Goal: Information Seeking & Learning: Compare options

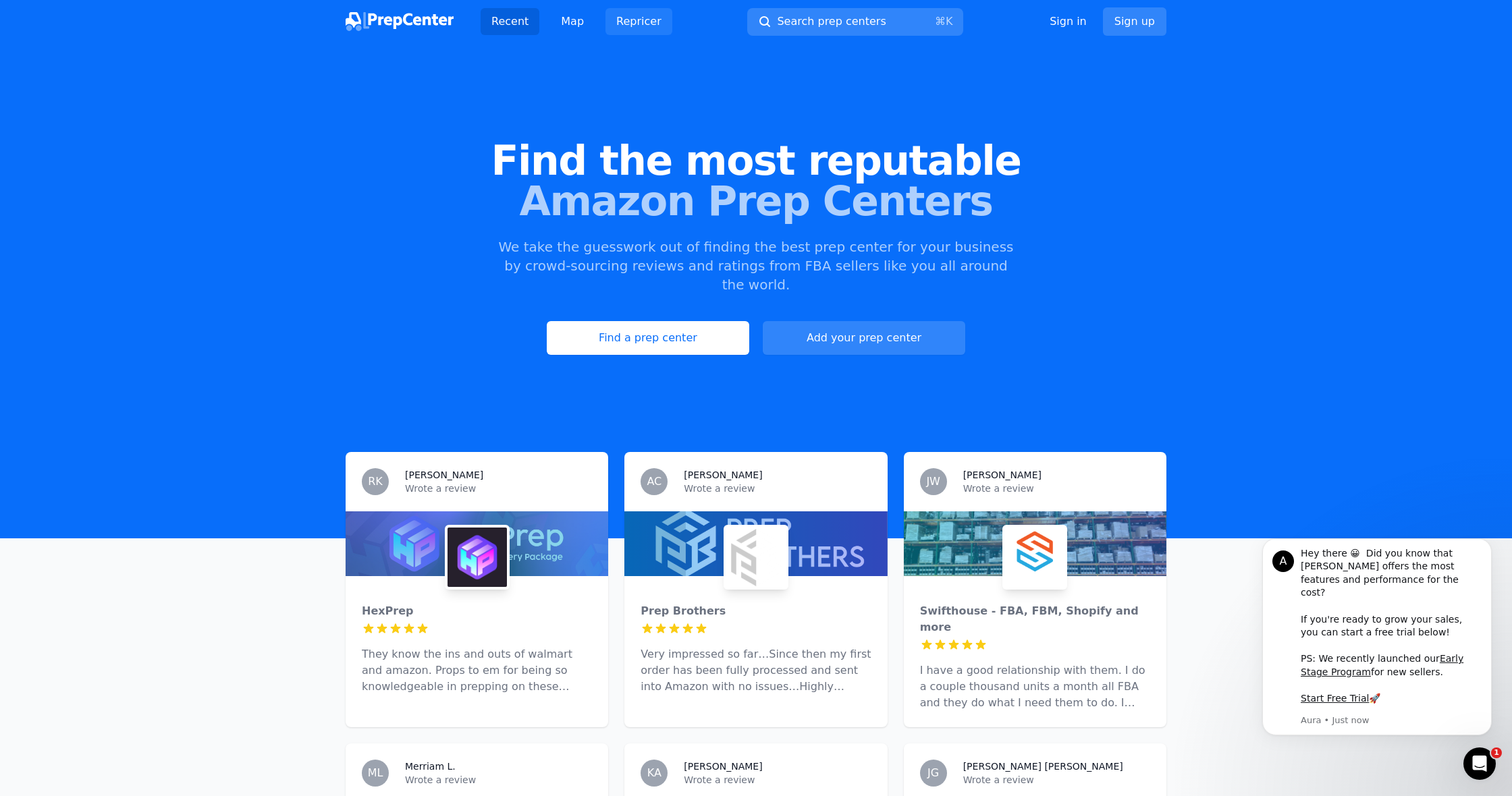
click at [636, 26] on link "Repricer" at bounding box center [639, 22] width 67 height 27
click at [639, 321] on link "Find a prep center" at bounding box center [648, 338] width 202 height 34
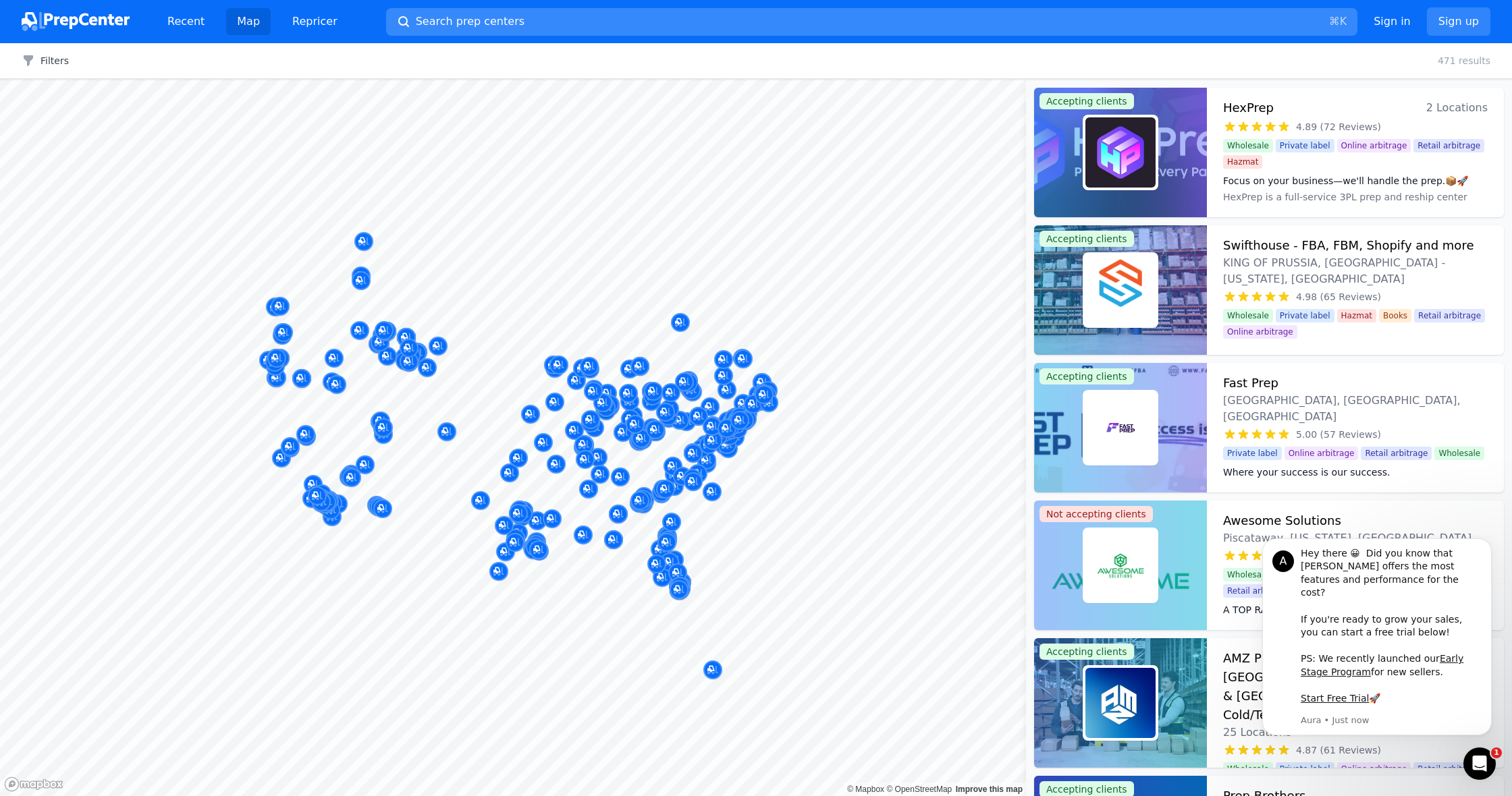
click at [529, 17] on button "Search prep centers ⌘ K" at bounding box center [872, 22] width 971 height 27
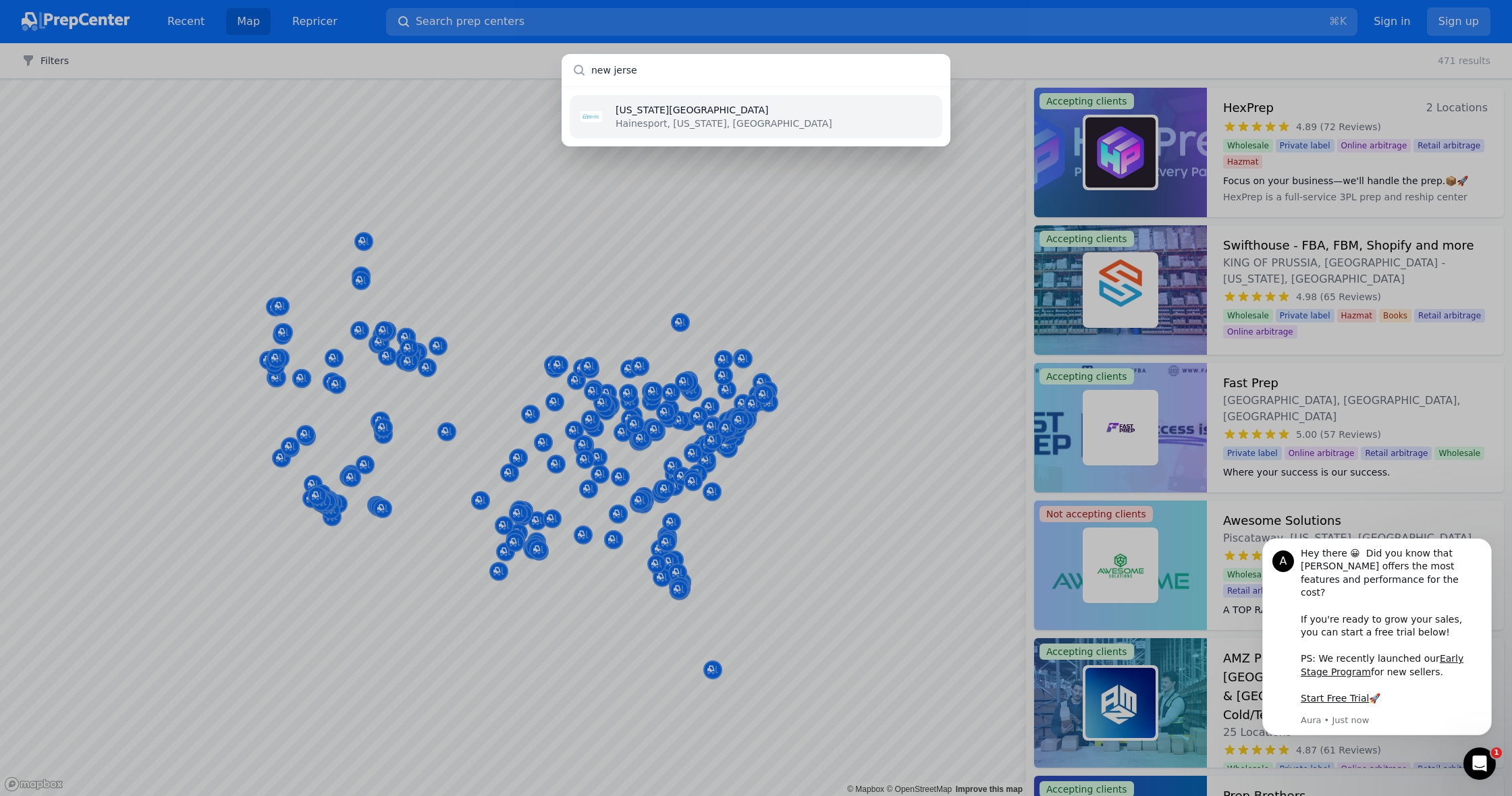
type input "[US_STATE]"
drag, startPoint x: 797, startPoint y: 228, endPoint x: 824, endPoint y: 235, distance: 27.9
click at [797, 228] on div "[US_STATE][GEOGRAPHIC_DATA] [GEOGRAPHIC_DATA], [US_STATE], [GEOGRAPHIC_DATA]" at bounding box center [756, 398] width 1512 height 796
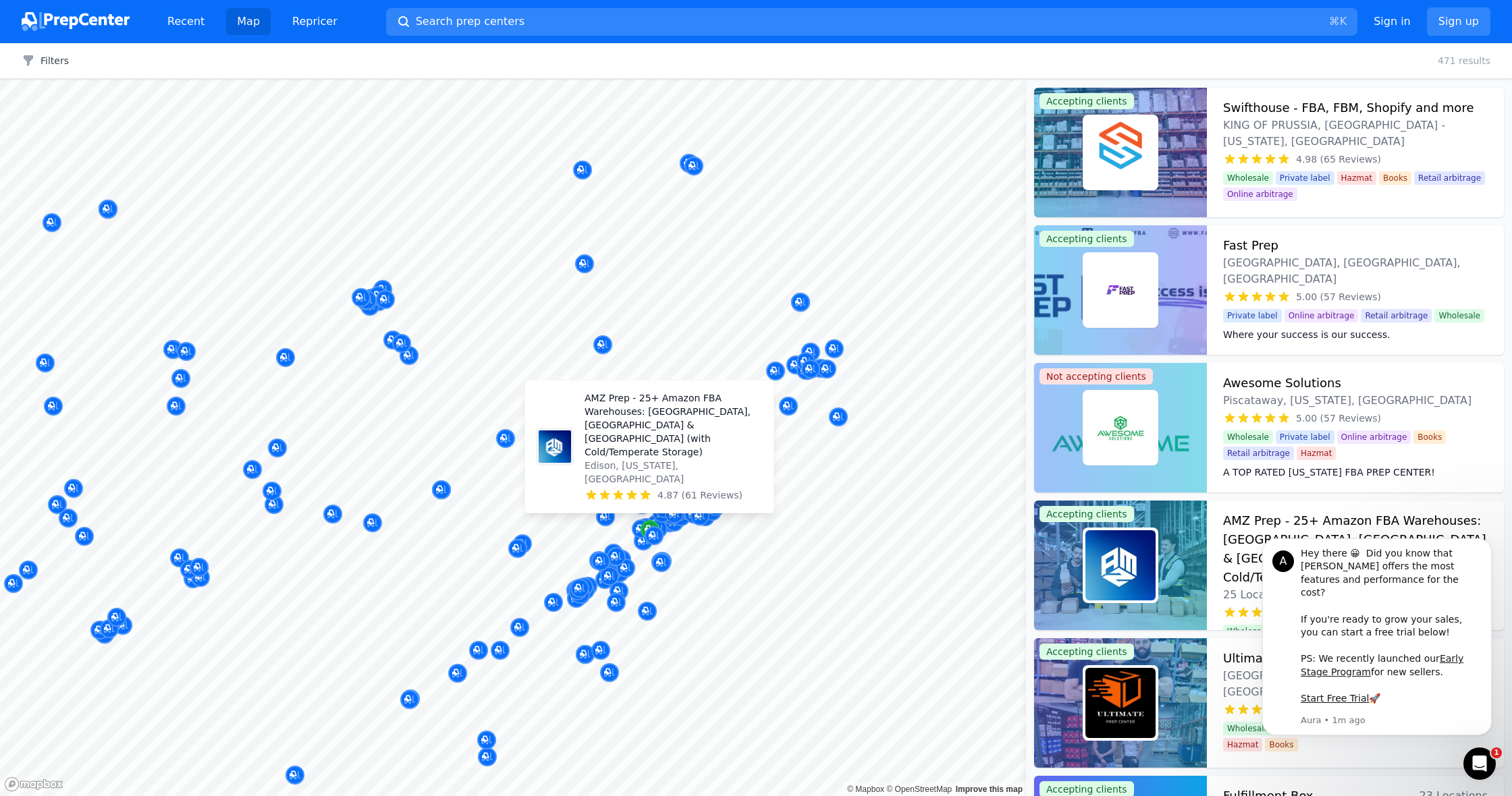
click at [650, 525] on icon "Map marker" at bounding box center [650, 529] width 11 height 13
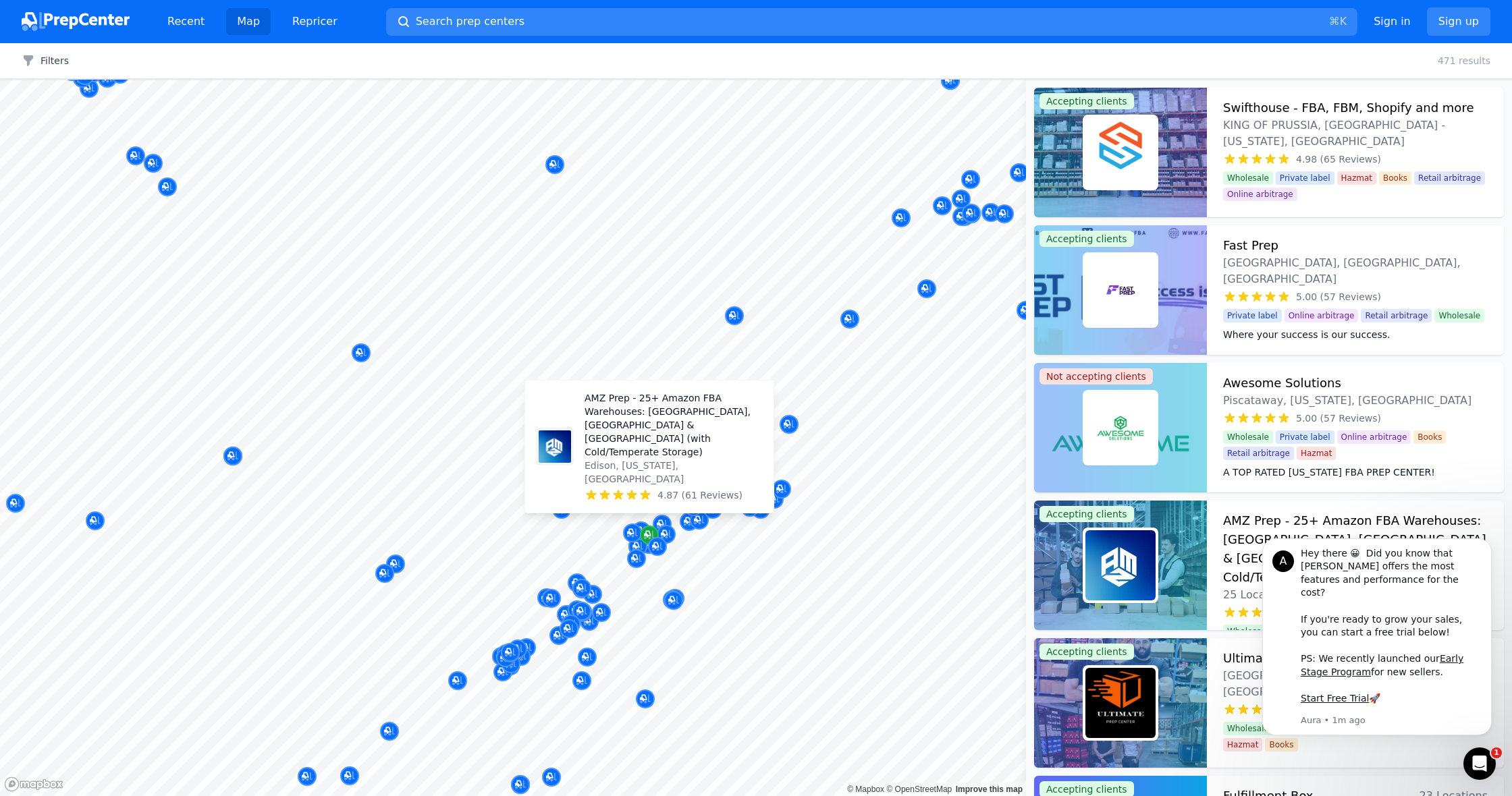
click at [650, 525] on button "Map marker" at bounding box center [641, 532] width 19 height 20
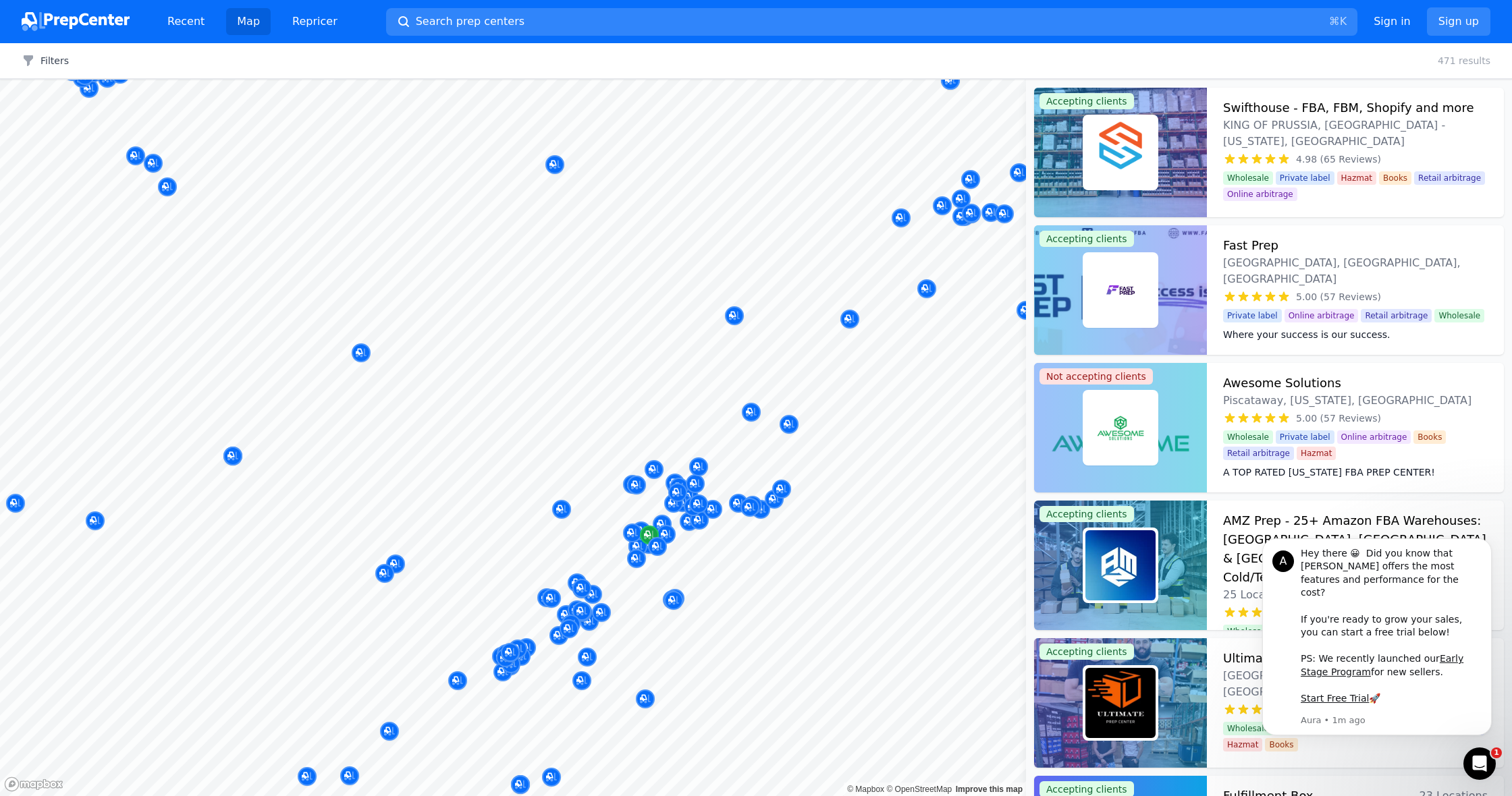
click at [650, 525] on button "Map marker" at bounding box center [641, 532] width 19 height 20
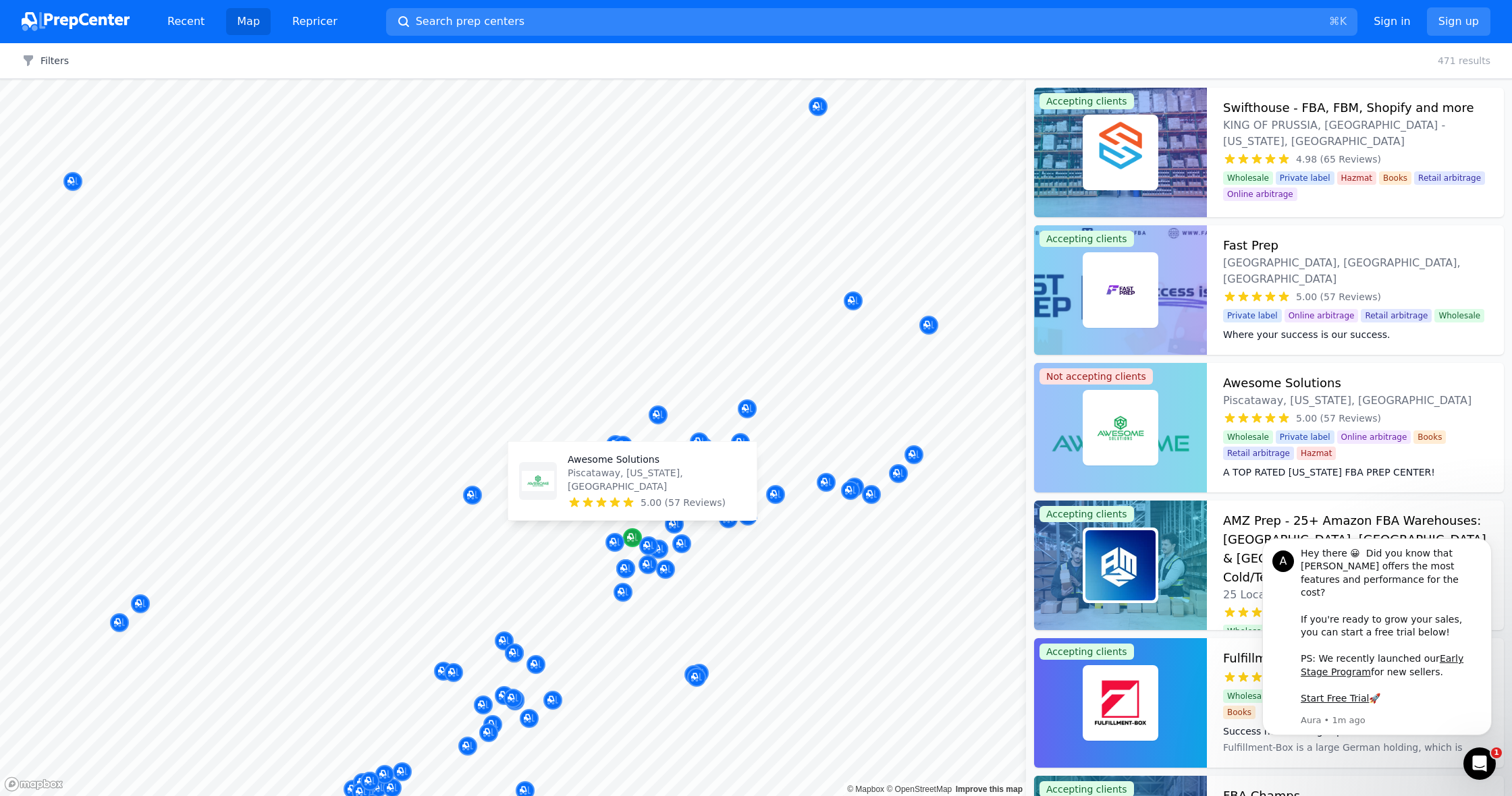
click at [632, 543] on icon "Map marker" at bounding box center [632, 538] width 11 height 13
click at [1277, 388] on h3 "Awesome Solutions" at bounding box center [1282, 383] width 118 height 19
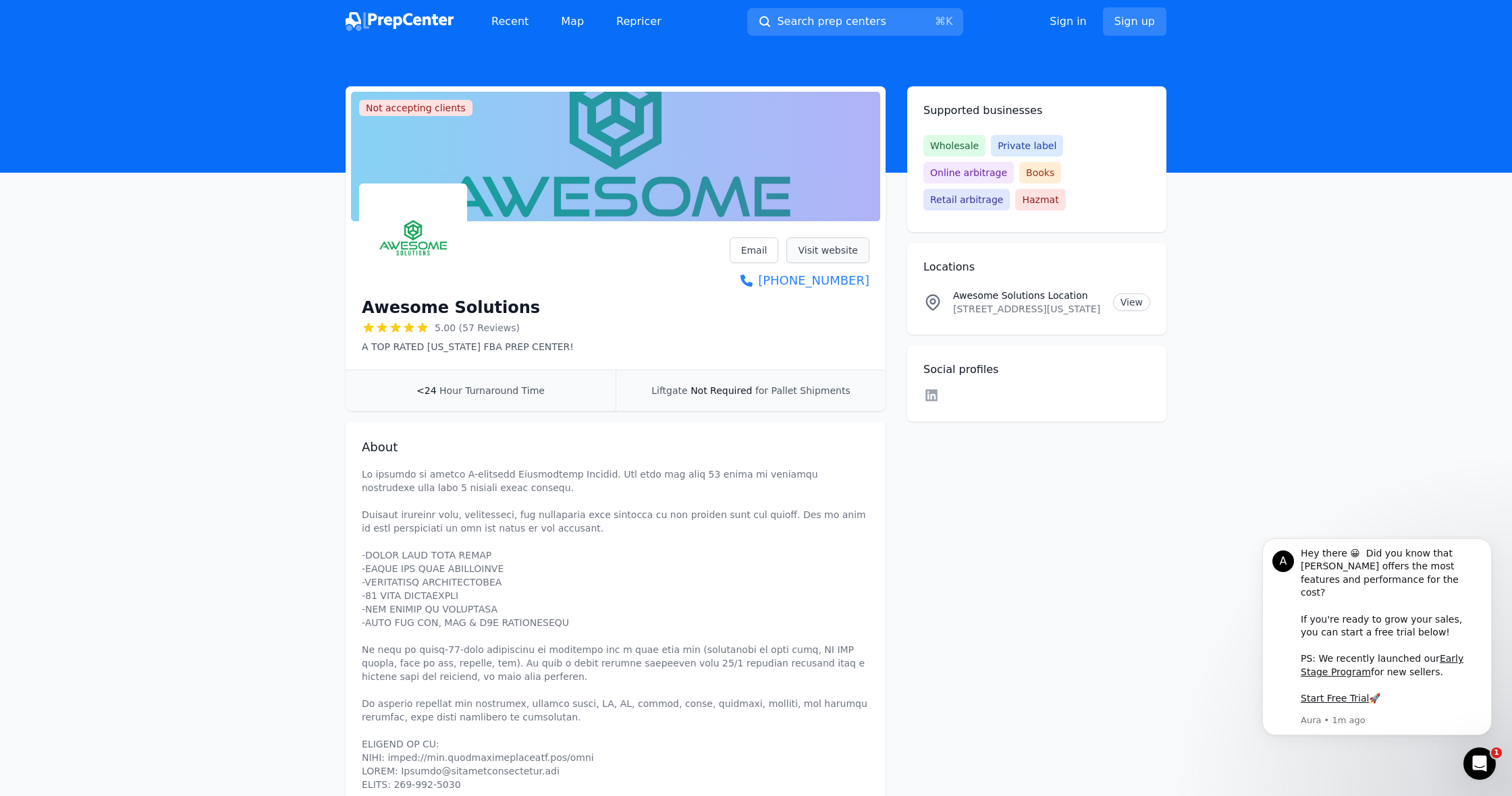
click at [820, 249] on link "Visit website" at bounding box center [828, 250] width 83 height 26
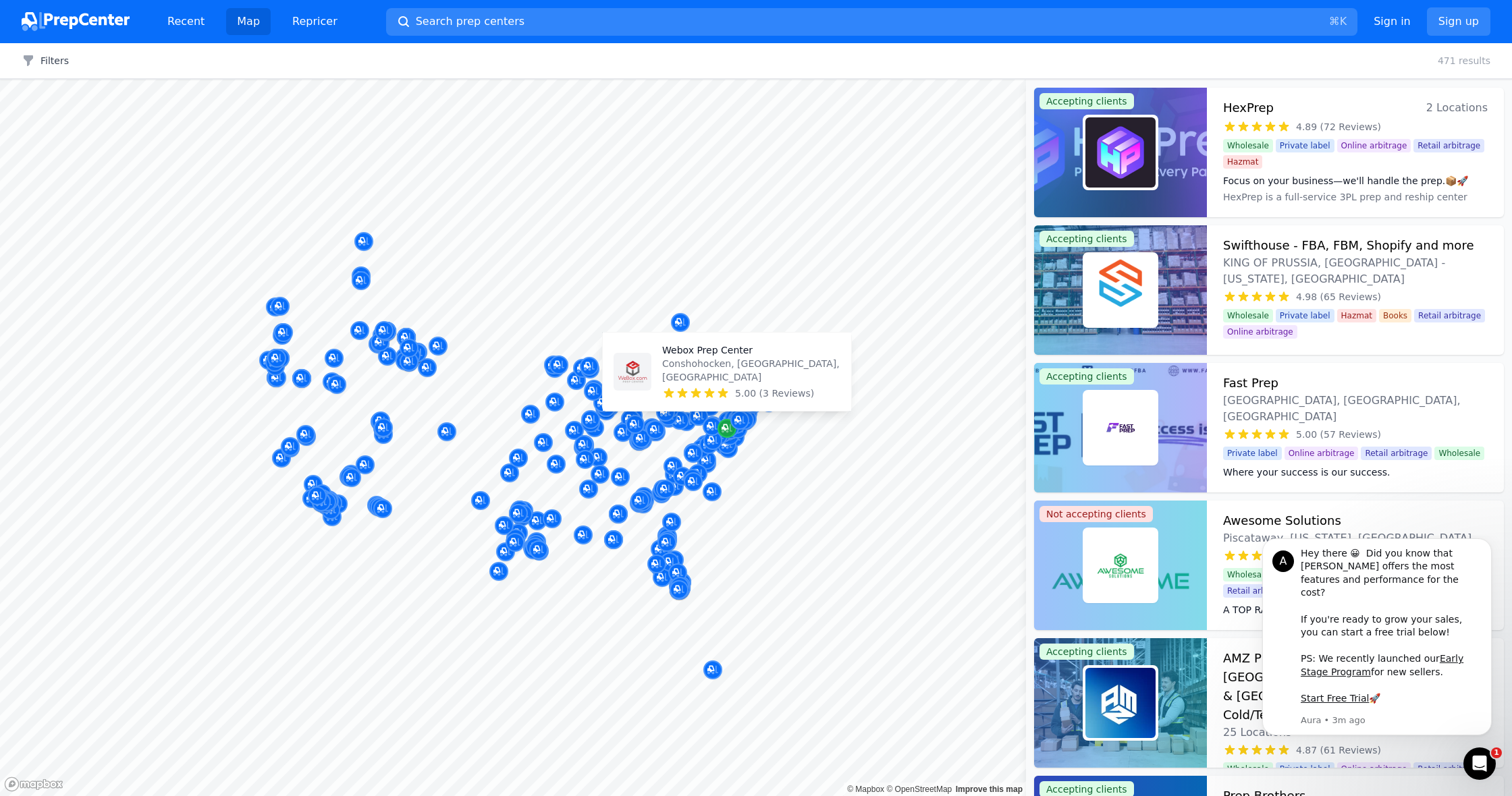
click at [735, 432] on div "Map marker" at bounding box center [727, 428] width 19 height 19
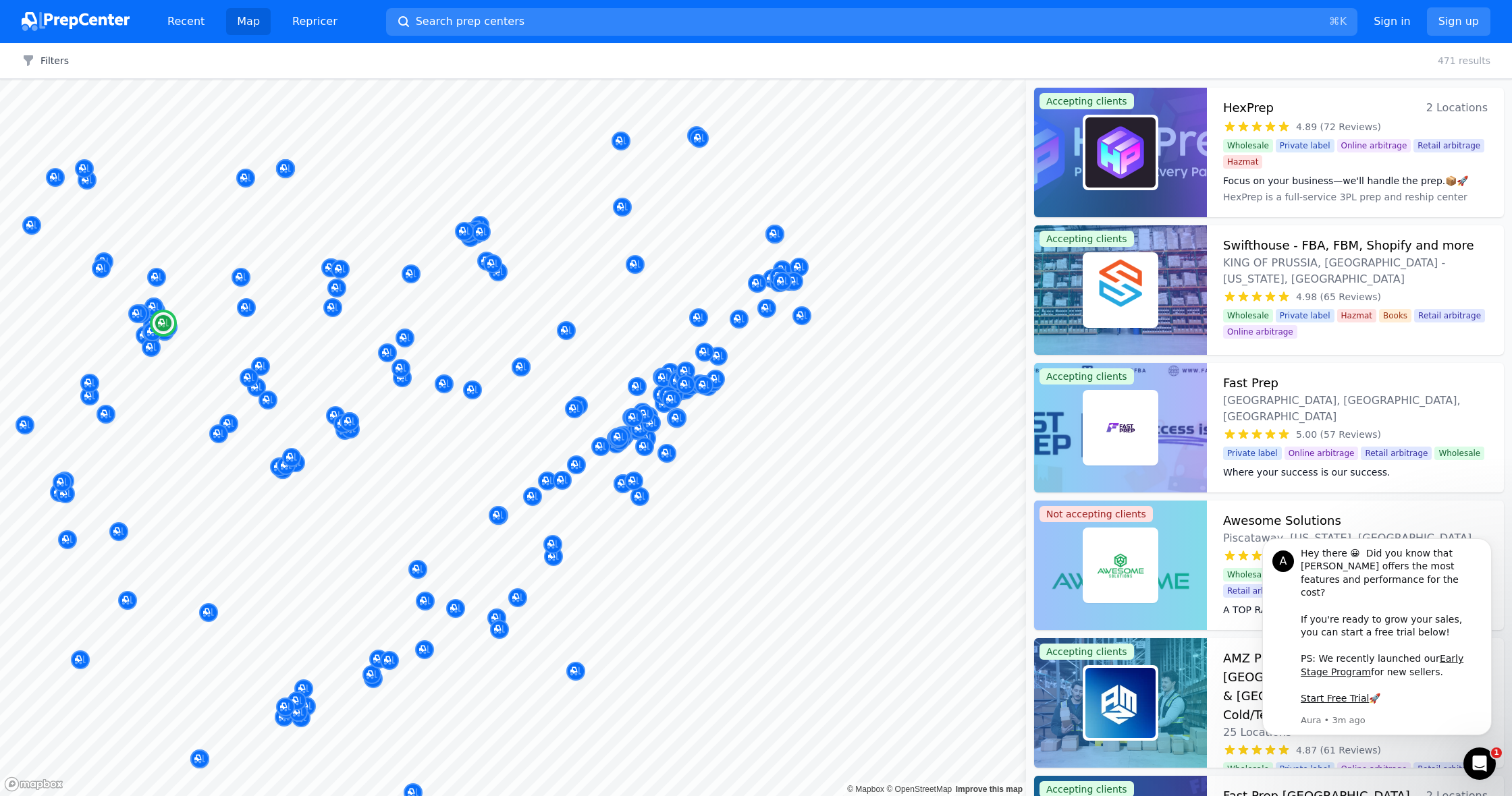
click at [1318, 173] on div "Focus on your business—we'll handle the prep.📦🚀 HexPrep is a full-service 3PL p…" at bounding box center [1355, 188] width 264 height 38
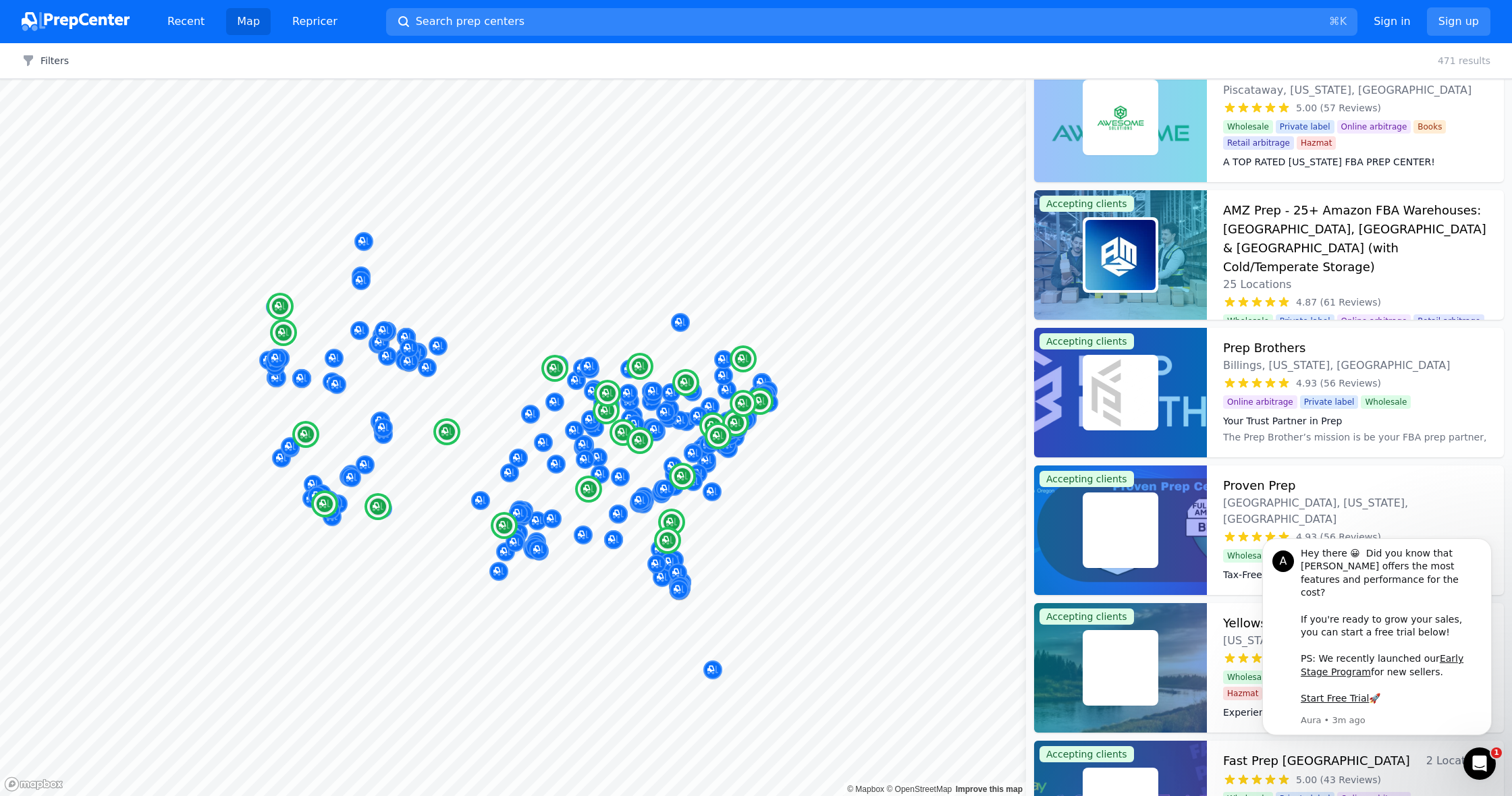
scroll to position [457, 0]
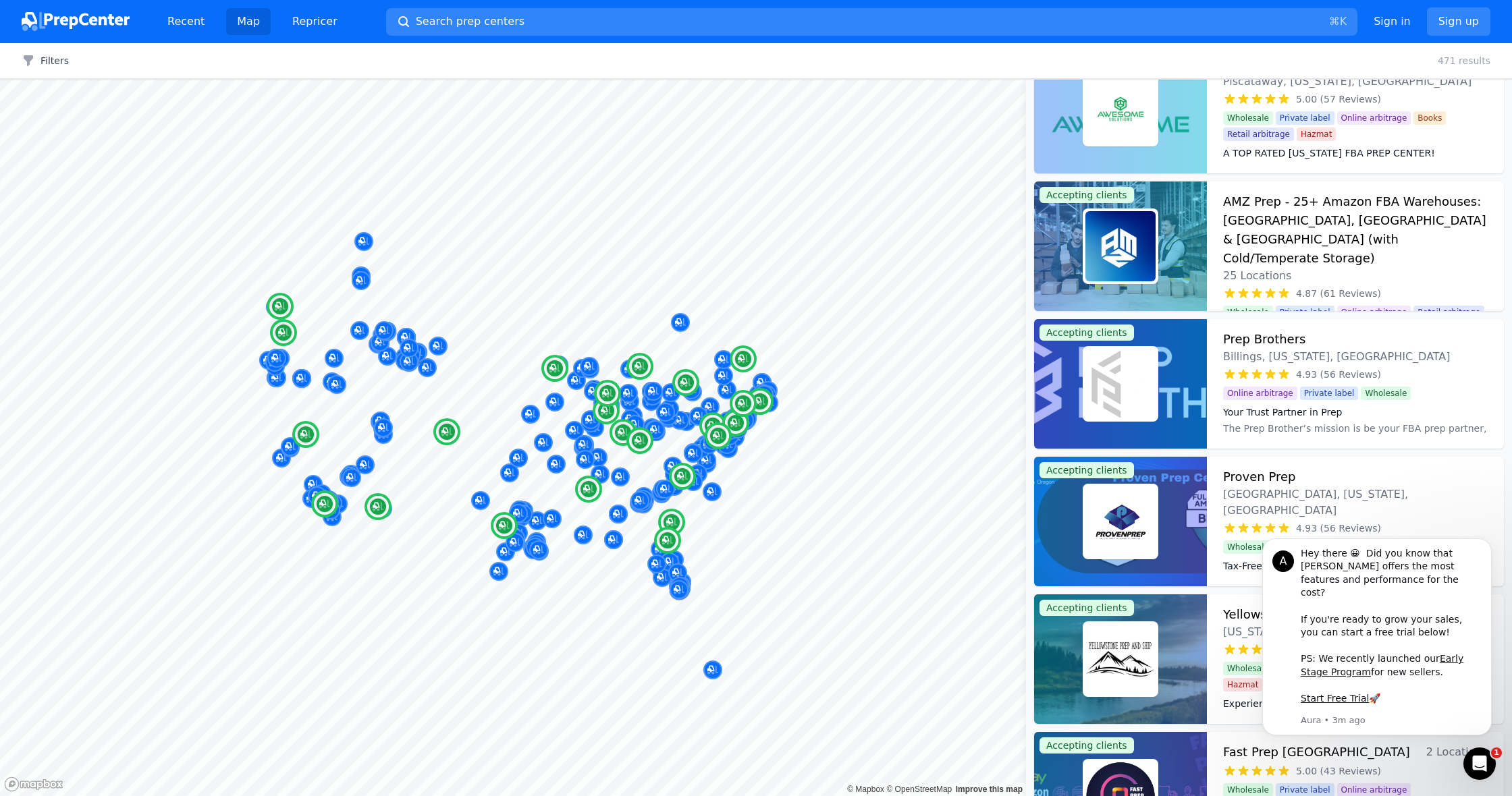
click at [1183, 235] on div at bounding box center [1120, 246] width 173 height 129
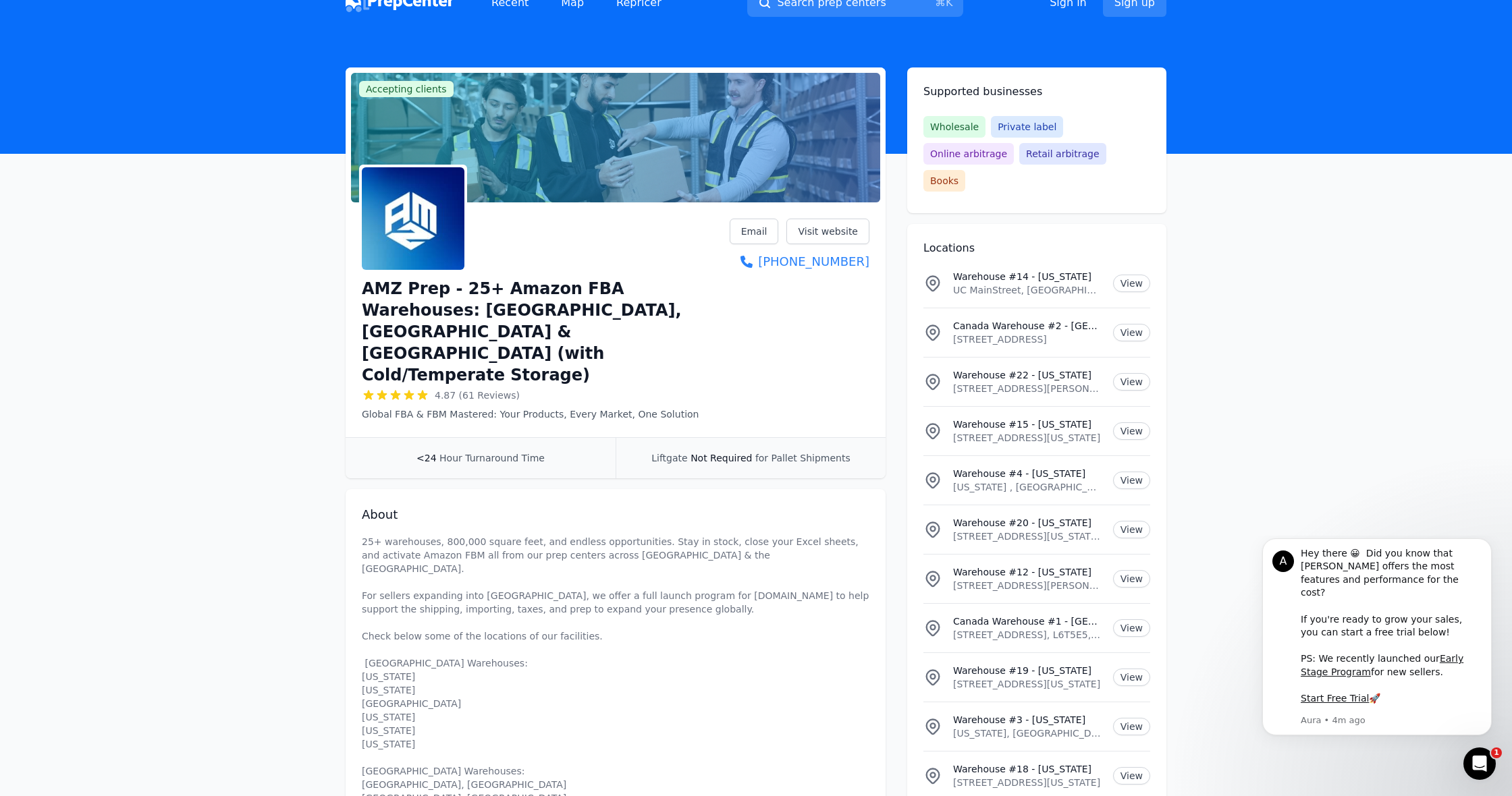
scroll to position [20, 0]
click at [831, 227] on link "Visit website" at bounding box center [828, 230] width 83 height 26
click at [826, 229] on link "Visit website" at bounding box center [828, 230] width 83 height 26
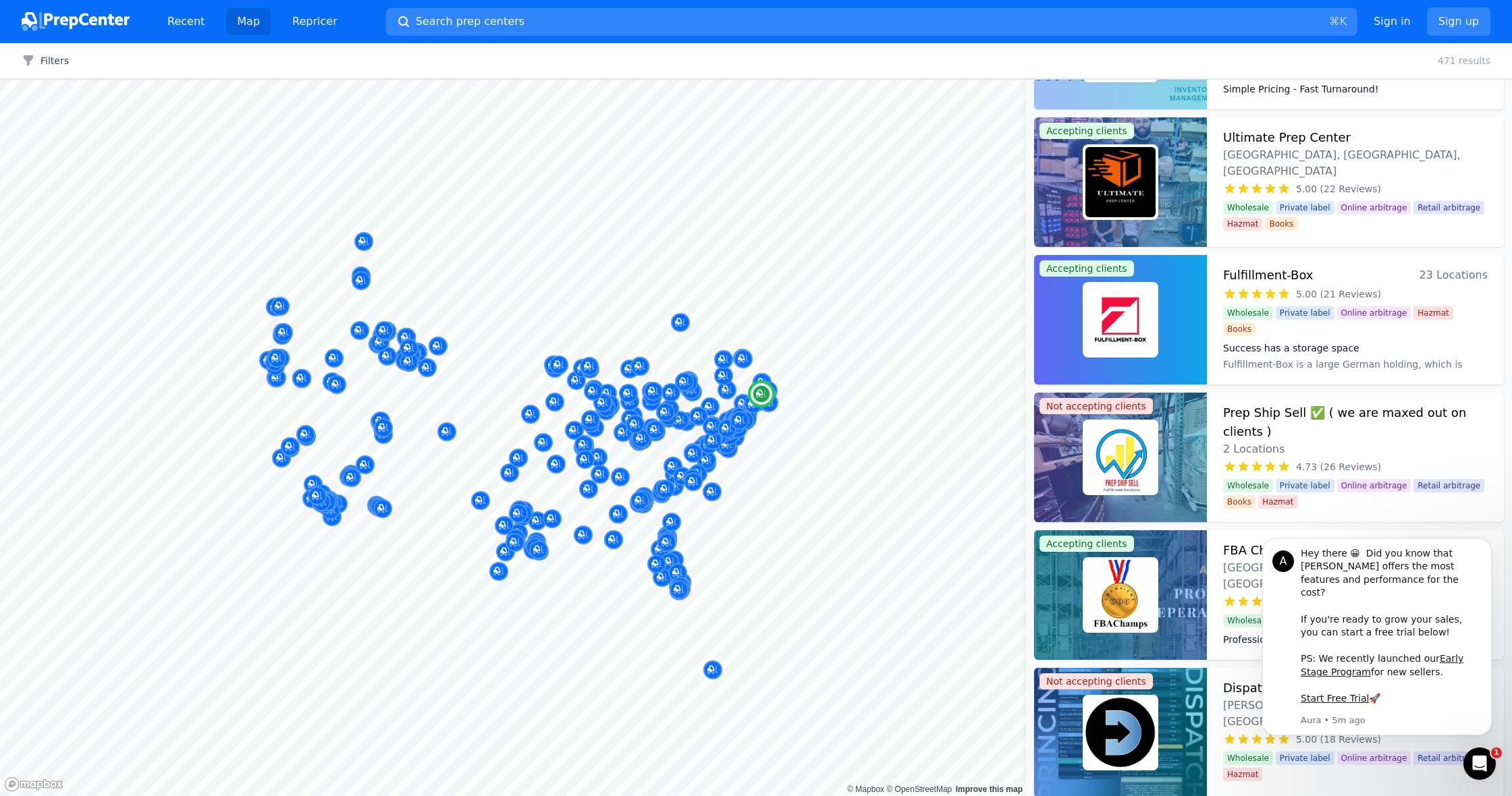
scroll to position [2043, 0]
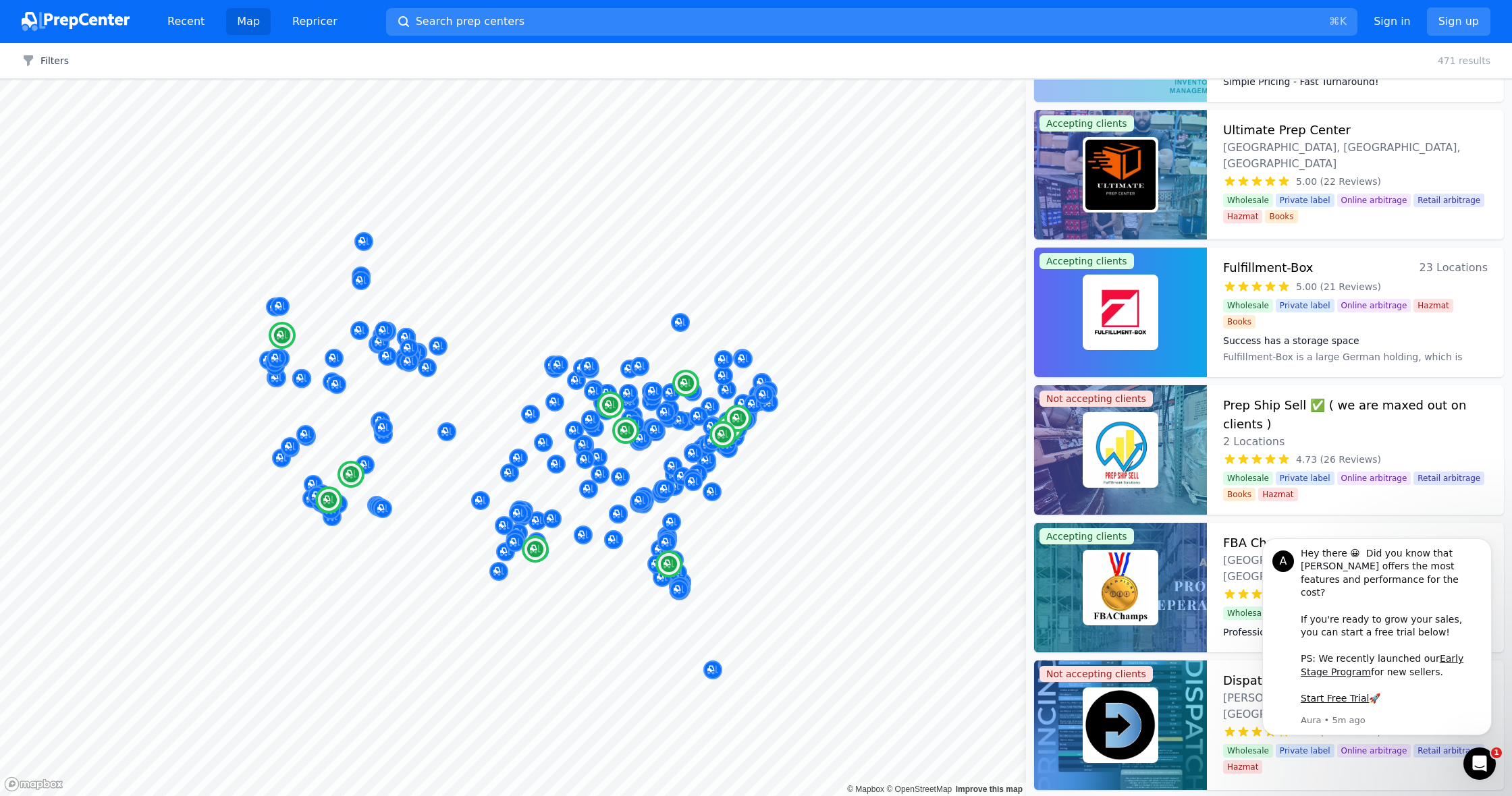
click at [1260, 311] on span "Wholesale" at bounding box center [1248, 306] width 50 height 13
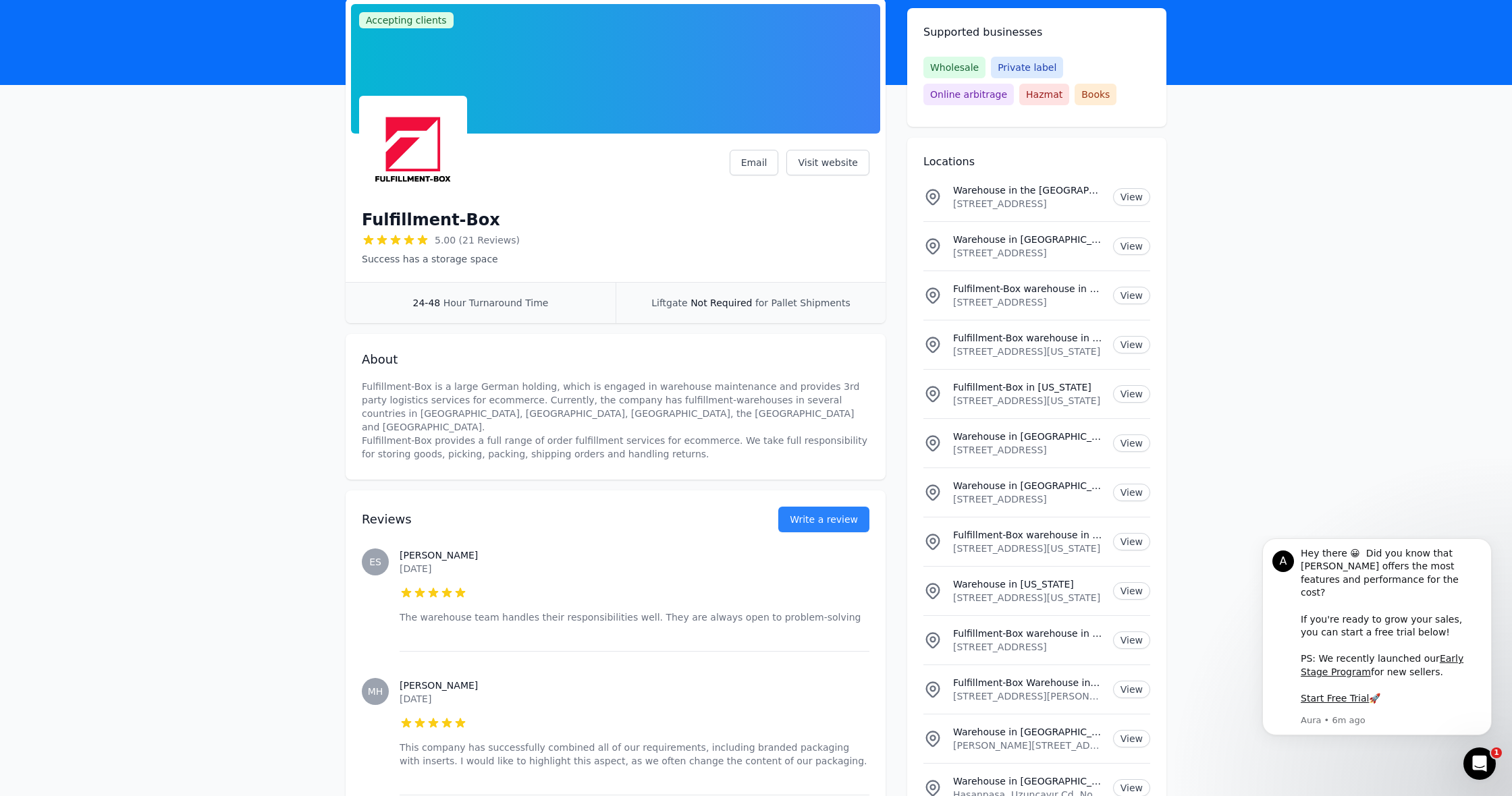
scroll to position [76, 0]
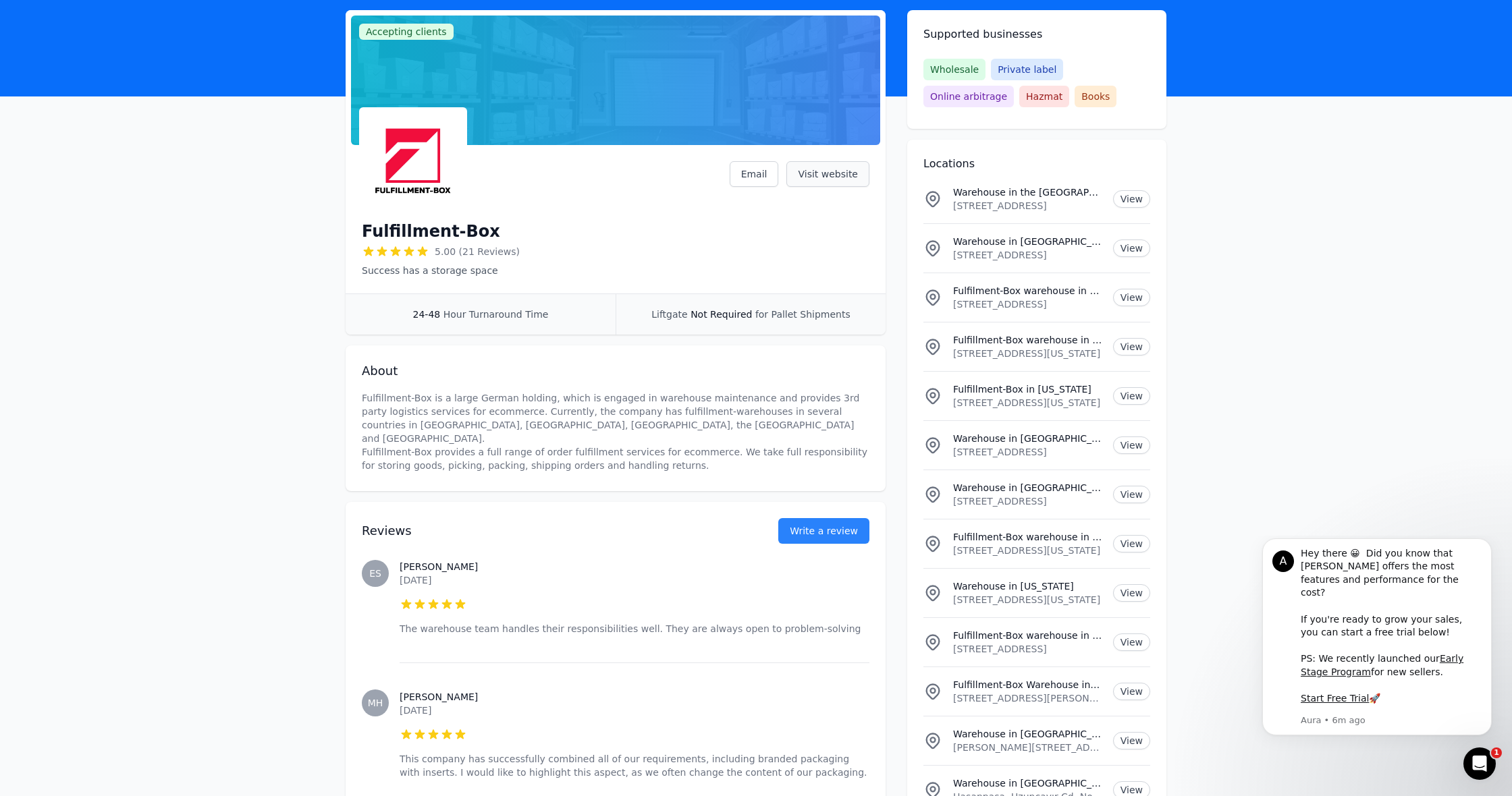
click at [836, 172] on link "Visit website" at bounding box center [828, 174] width 83 height 26
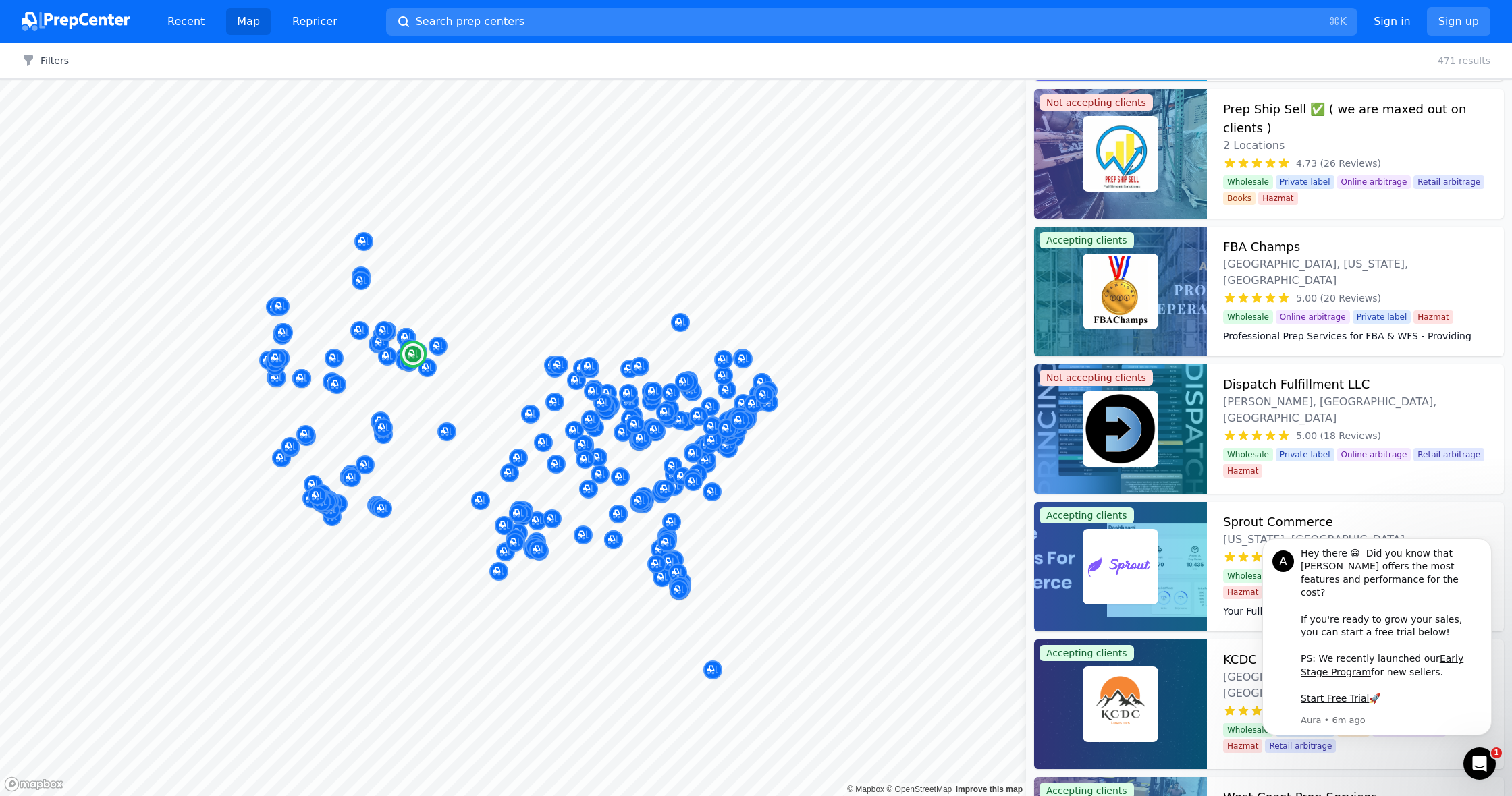
scroll to position [2341, 0]
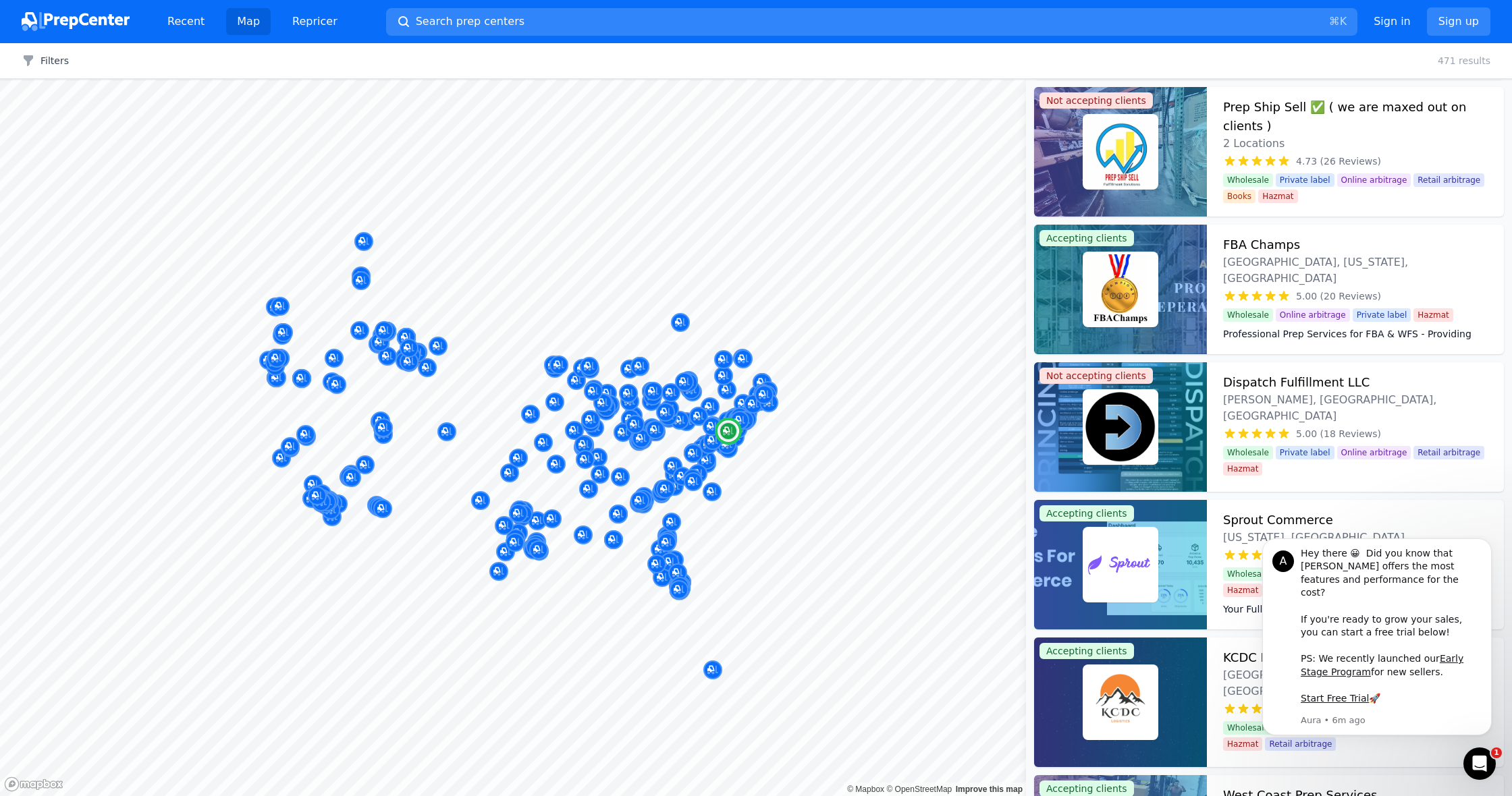
click at [1159, 301] on div at bounding box center [1120, 289] width 173 height 129
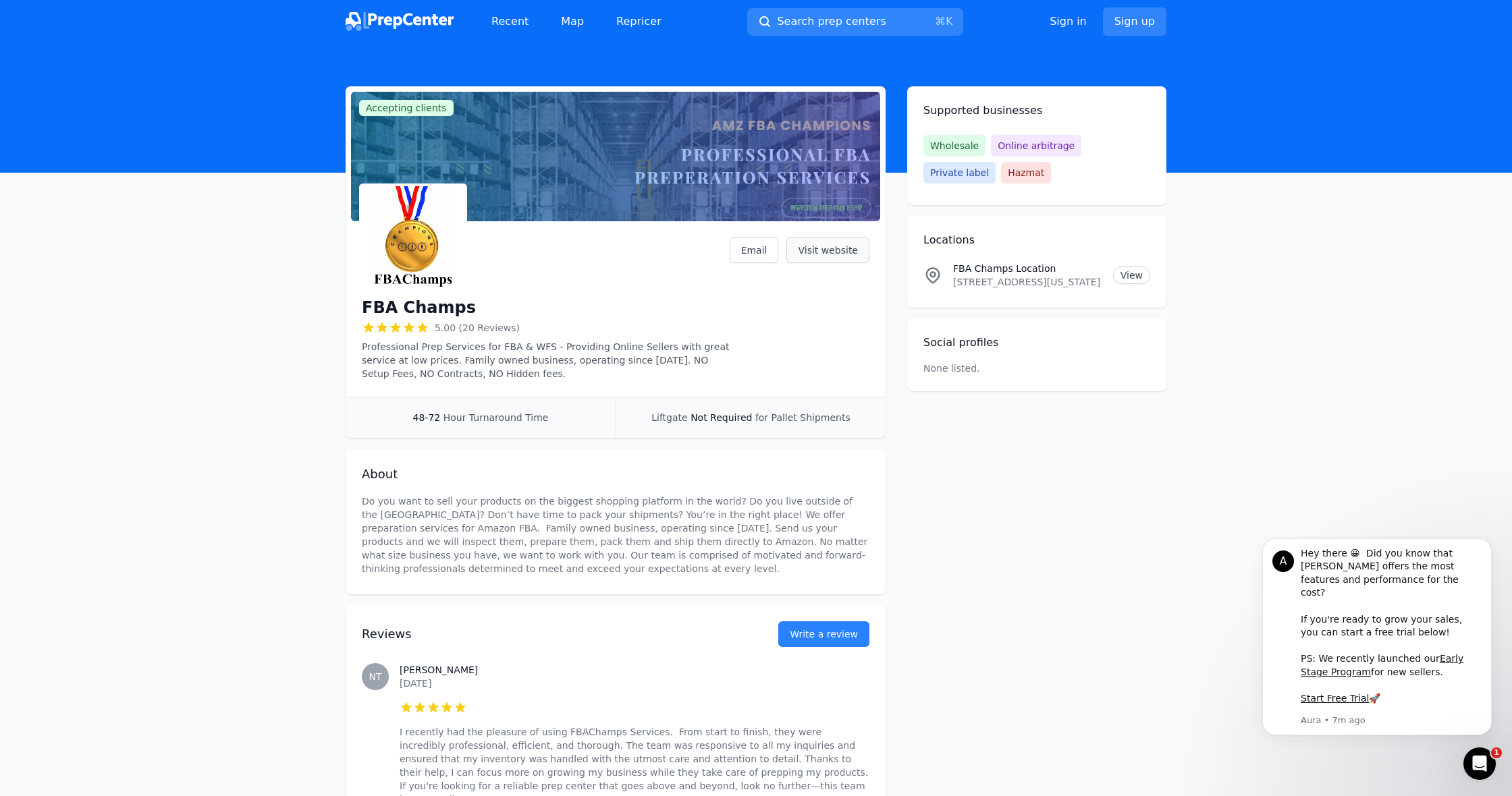
click at [836, 253] on link "Visit website" at bounding box center [828, 250] width 83 height 26
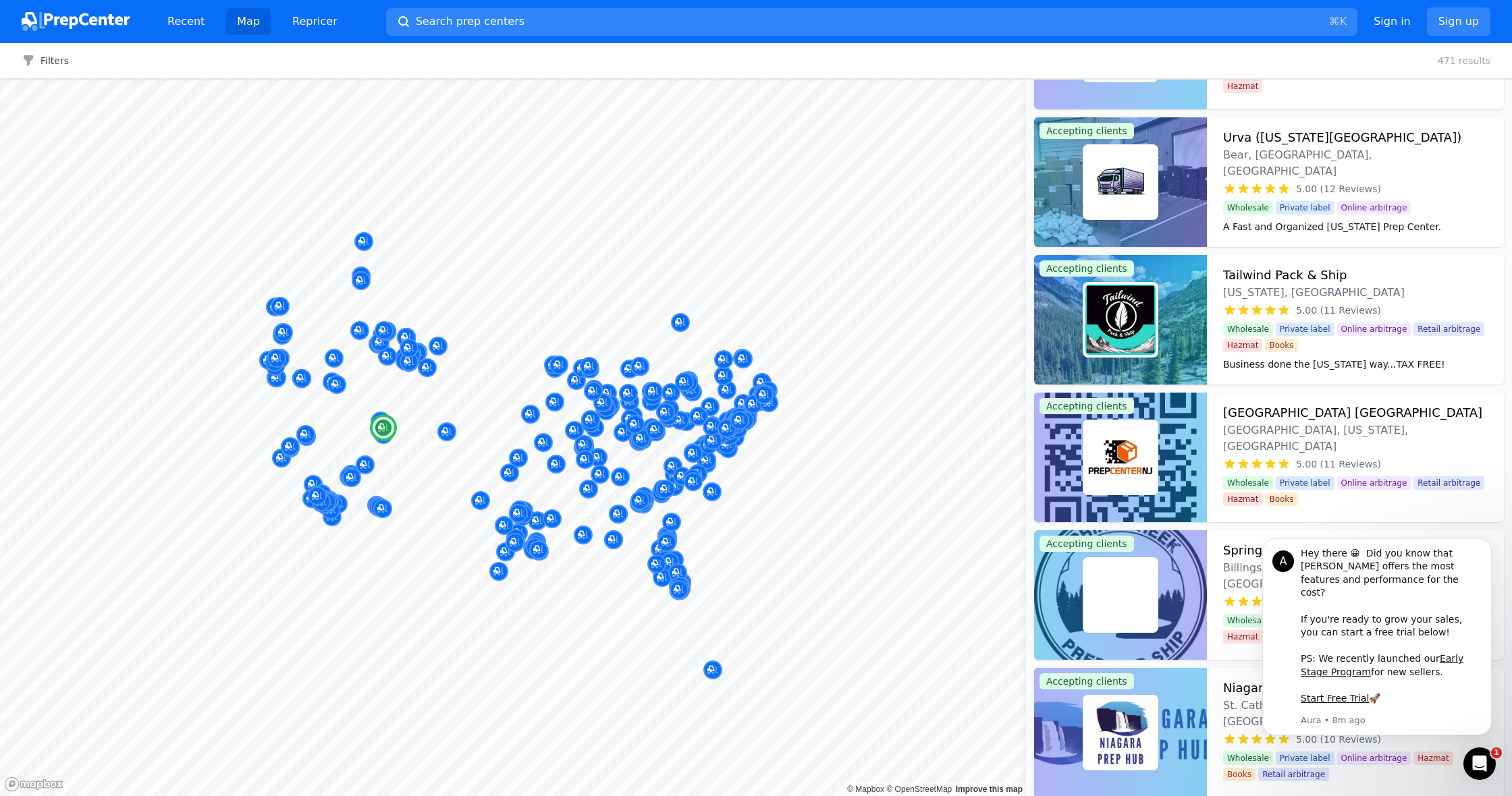
scroll to position [3975, 0]
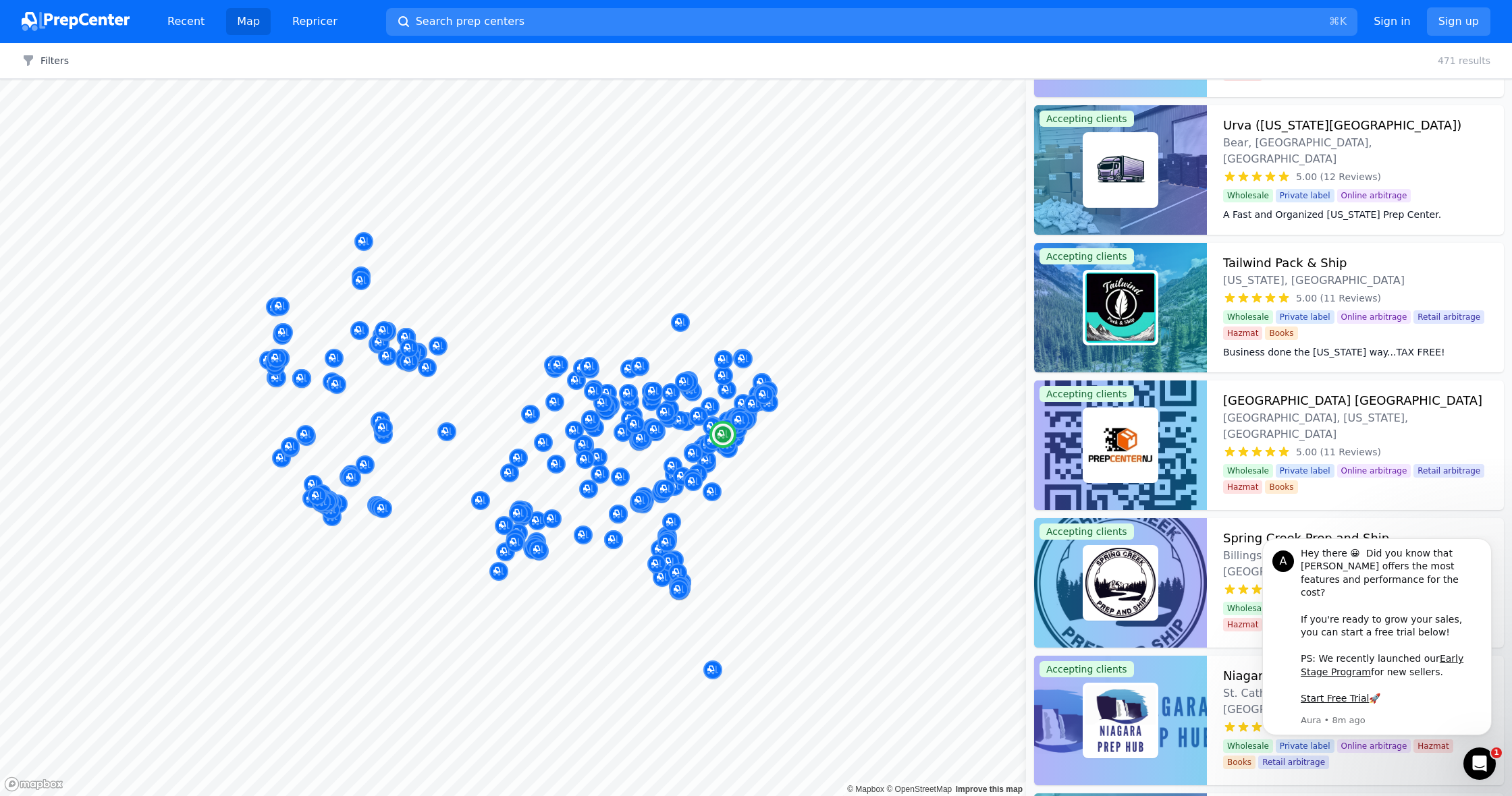
click at [1143, 170] on img at bounding box center [1120, 170] width 70 height 70
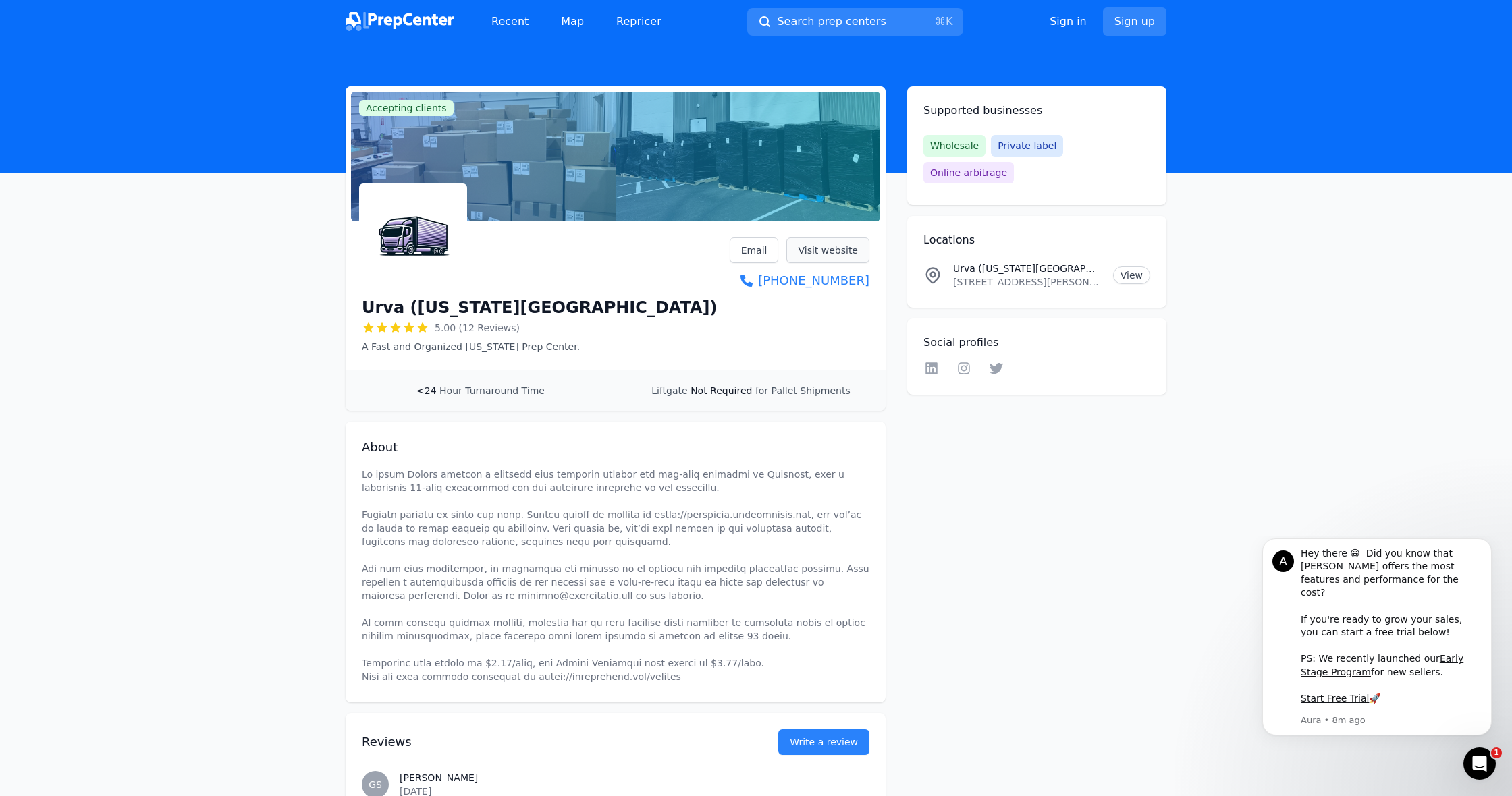
click at [838, 241] on link "Visit website" at bounding box center [828, 250] width 83 height 26
